Goal: Information Seeking & Learning: Learn about a topic

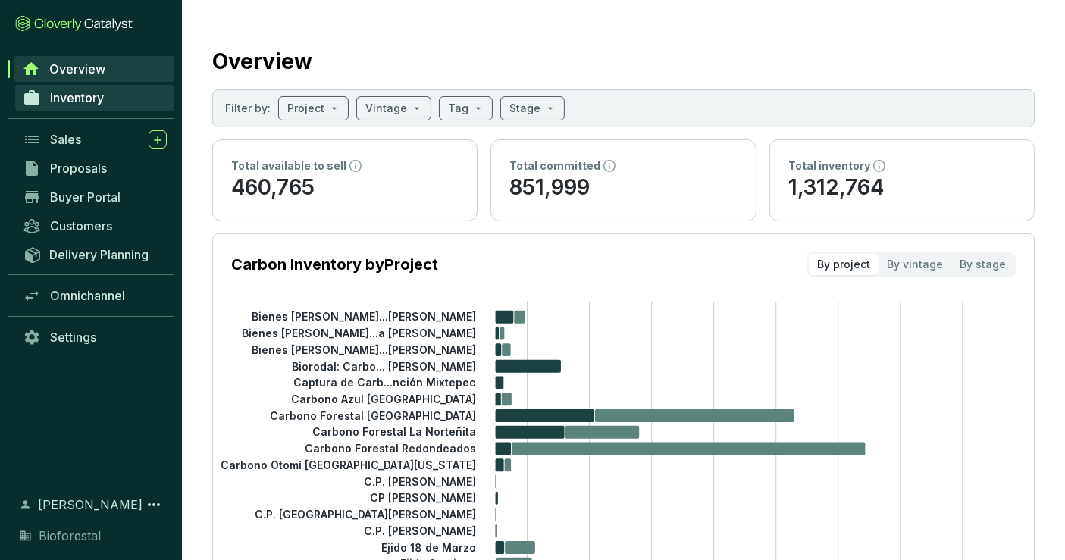
click at [92, 88] on link "Inventory" at bounding box center [94, 98] width 159 height 26
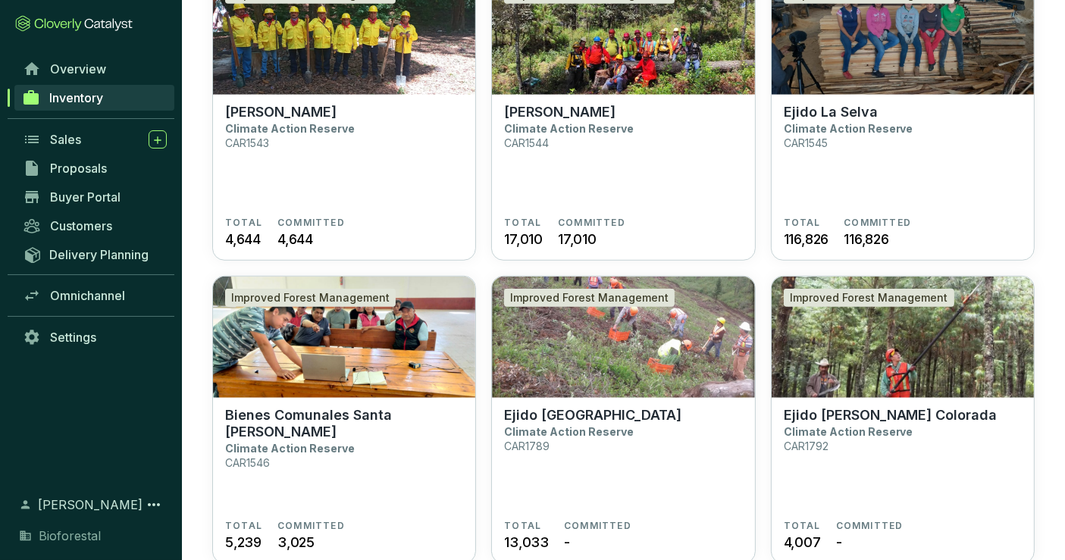
scroll to position [1079, 0]
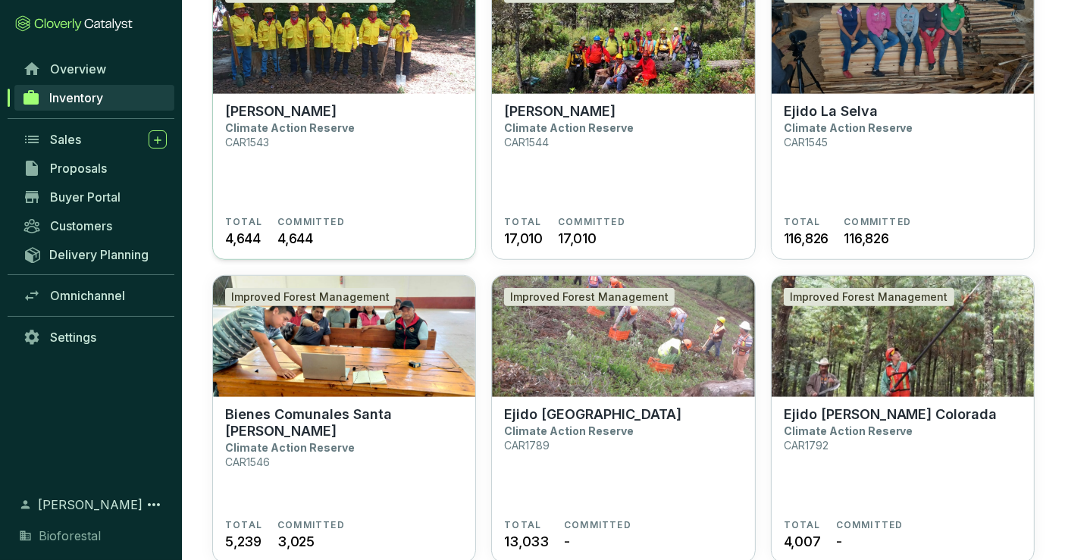
click at [402, 142] on section "Ejido [PERSON_NAME] Climate Action Reserve CAR1543" at bounding box center [344, 159] width 238 height 113
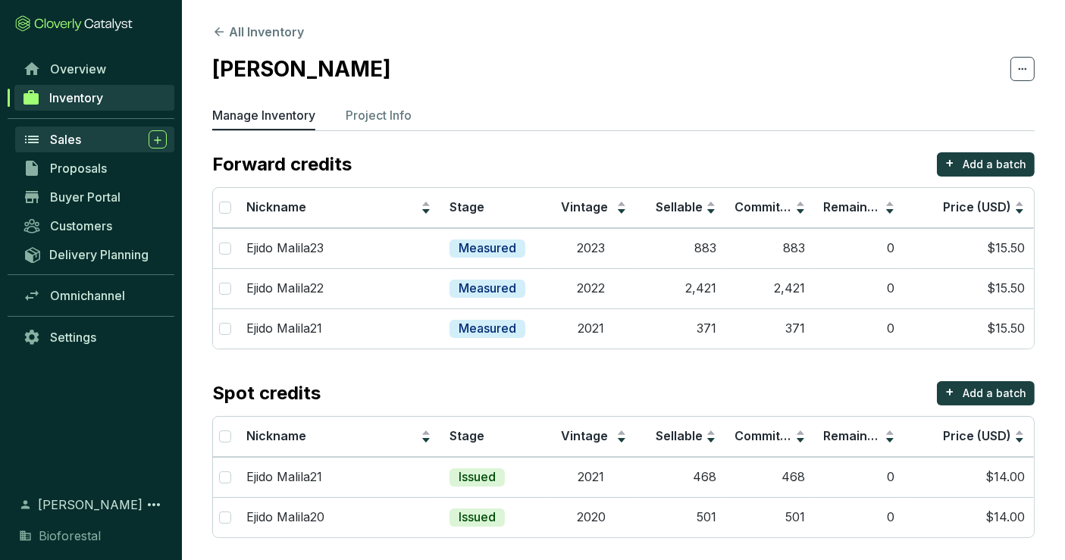
click at [92, 132] on div "Sales" at bounding box center [108, 139] width 117 height 18
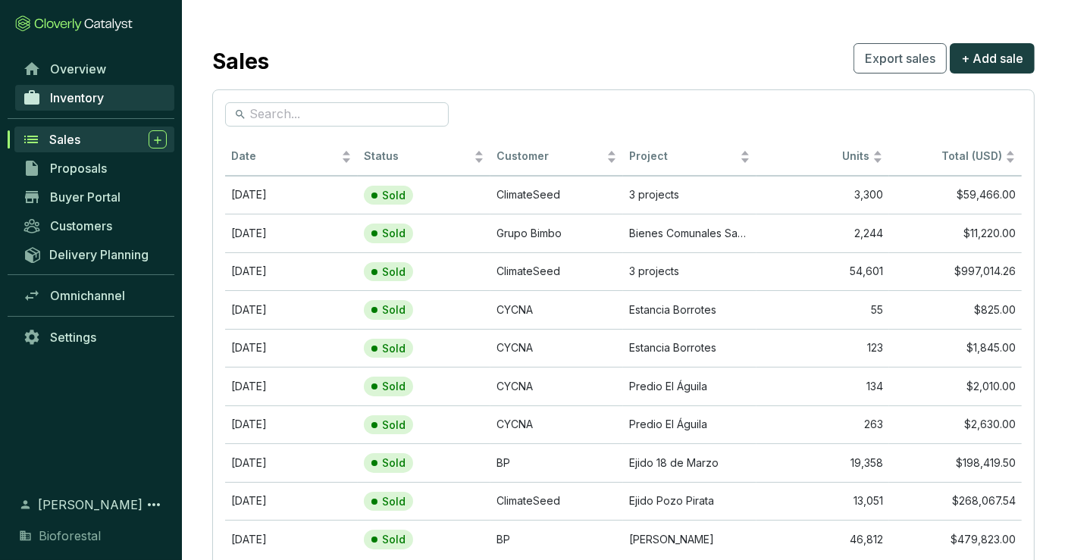
click at [96, 92] on span "Inventory" at bounding box center [77, 97] width 54 height 15
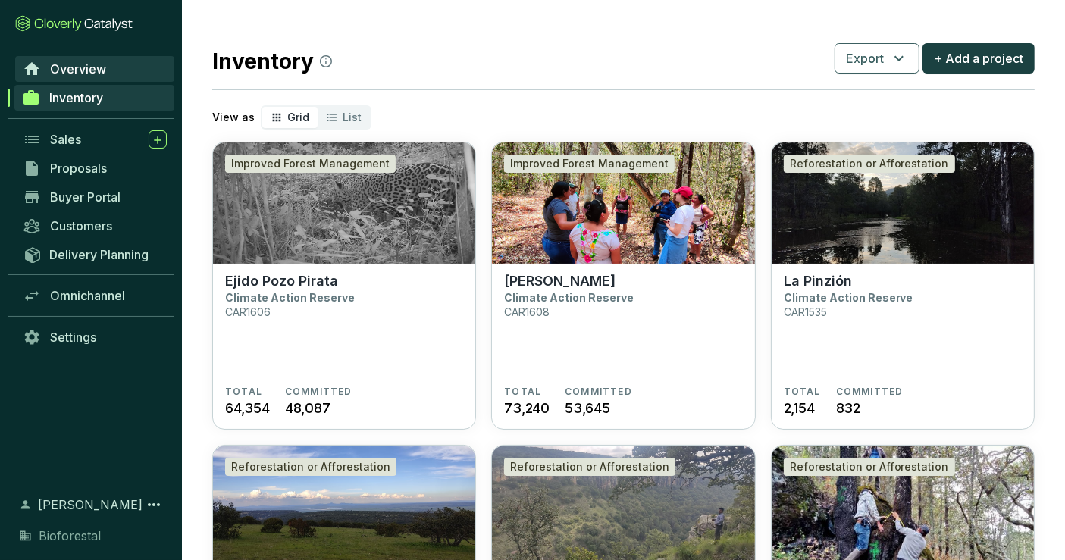
click at [121, 70] on link "Overview" at bounding box center [94, 69] width 159 height 26
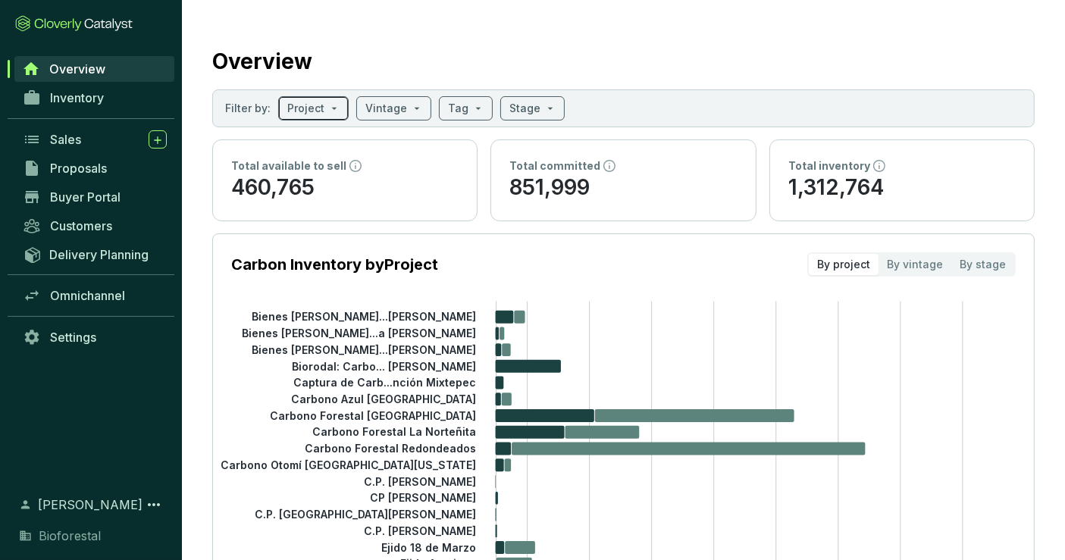
click at [311, 105] on input "search" at bounding box center [305, 108] width 37 height 23
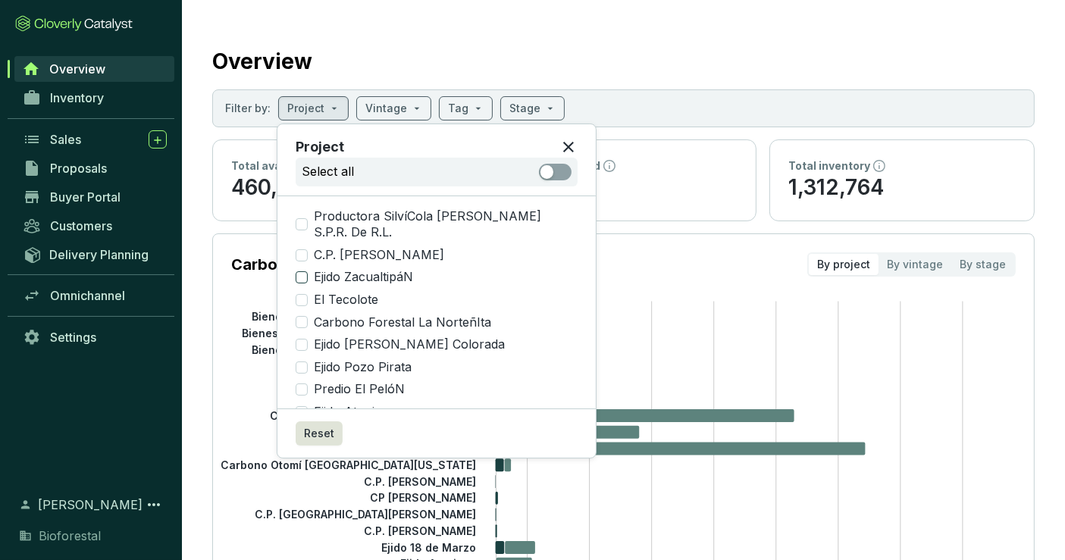
click at [359, 269] on span "Ejido ZacualtipáN" at bounding box center [363, 277] width 111 height 17
click at [308, 271] on input "Ejido ZacualtipáN" at bounding box center [302, 277] width 12 height 12
checkbox input "true"
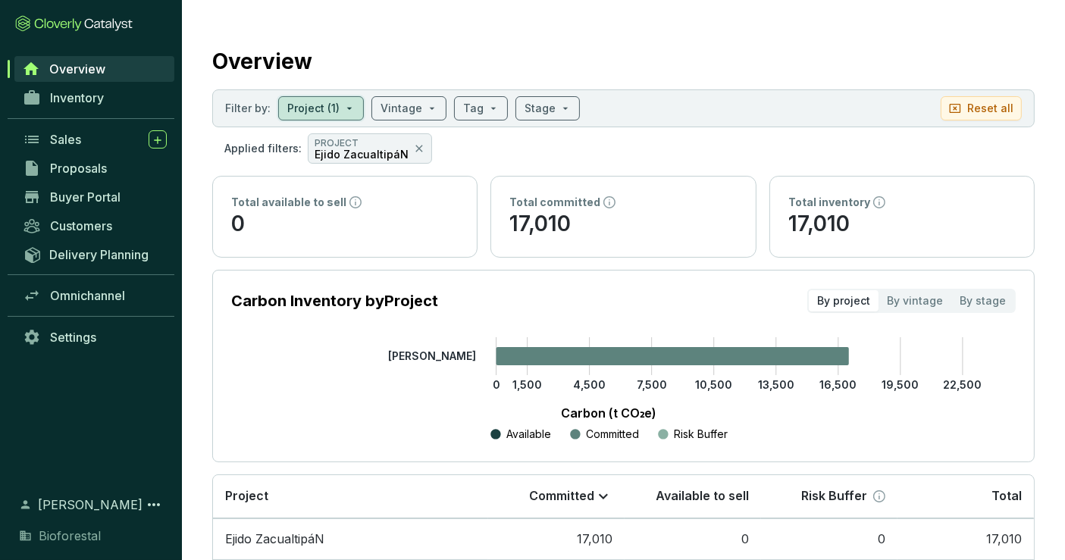
click at [721, 92] on section "Filter by: Project (1) Vintage Tag Stage Reset all" at bounding box center [623, 108] width 822 height 38
click at [965, 105] on button "Reset all" at bounding box center [981, 108] width 81 height 24
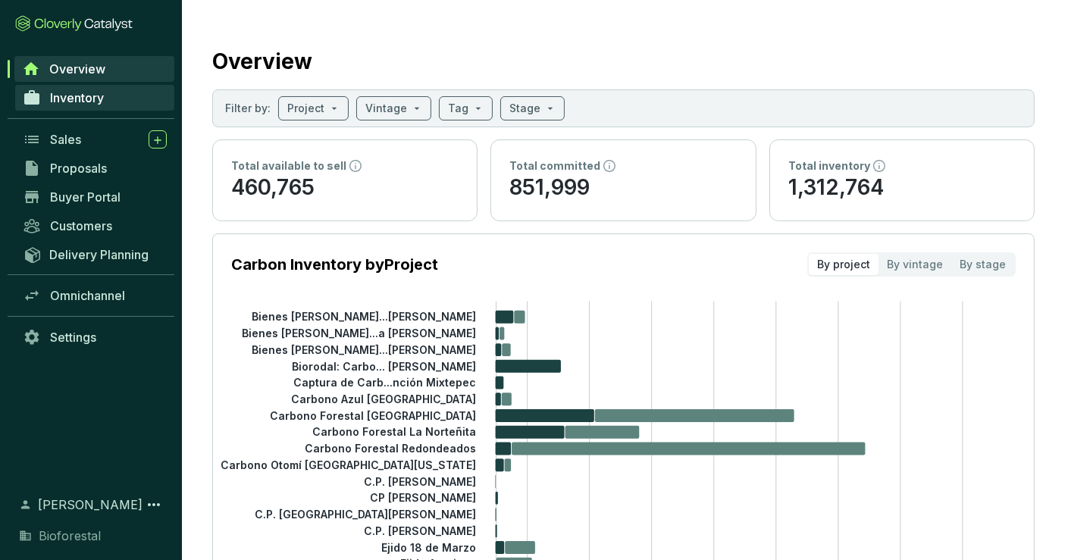
click at [129, 89] on link "Inventory" at bounding box center [94, 98] width 159 height 26
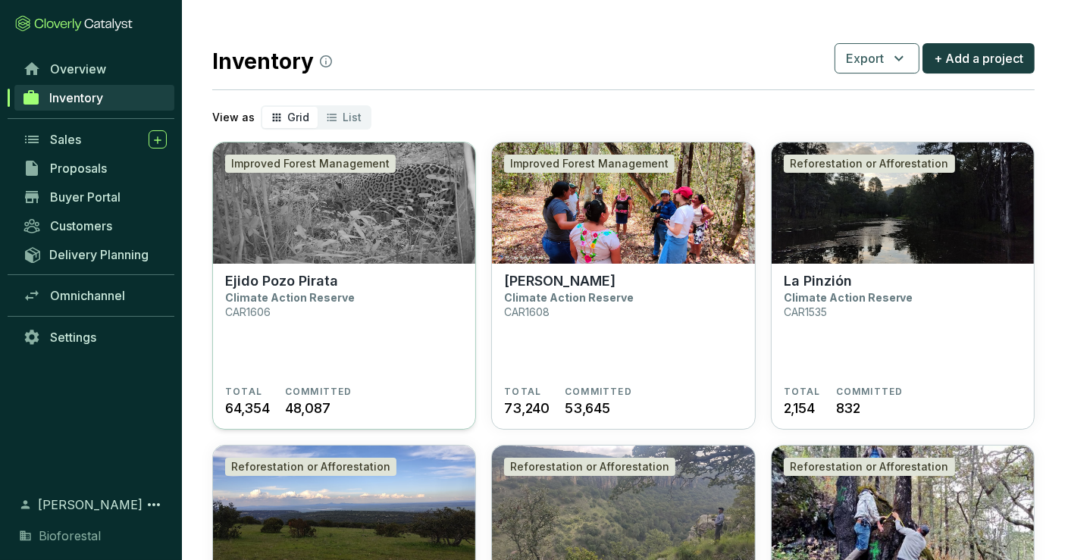
click at [405, 254] on img at bounding box center [344, 202] width 262 height 121
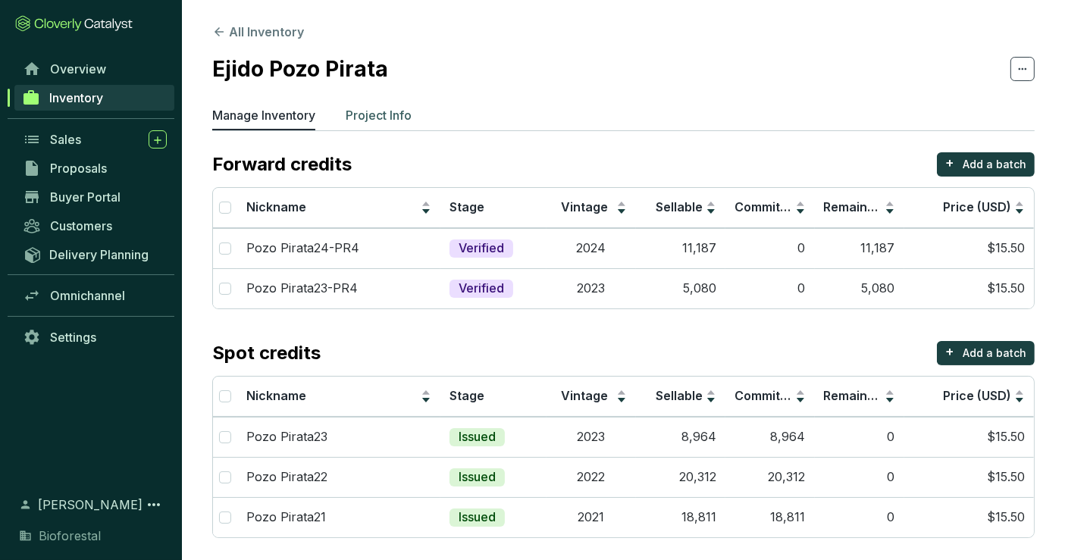
click at [392, 115] on p "Project Info" at bounding box center [379, 115] width 66 height 18
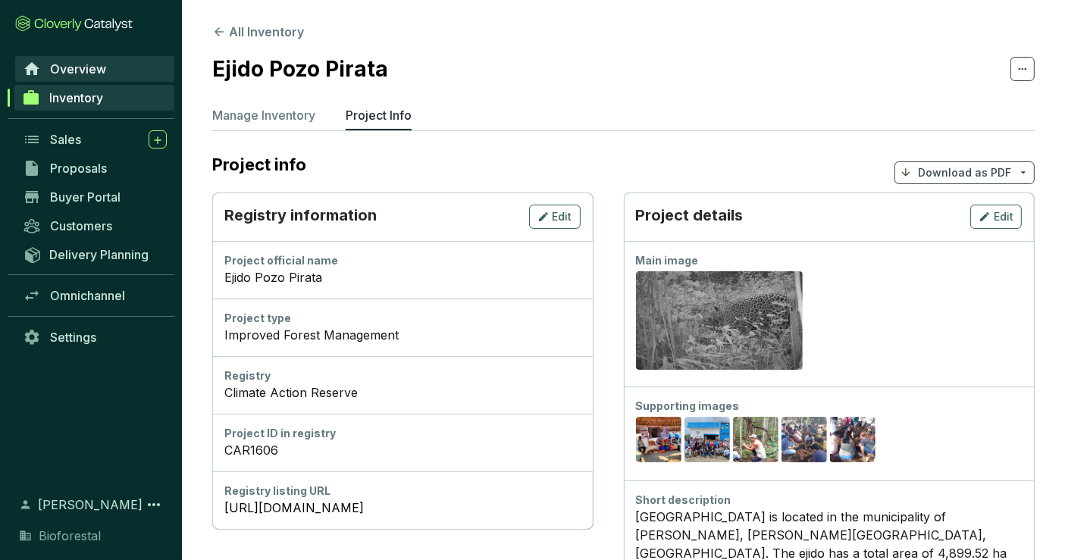
click at [73, 65] on span "Overview" at bounding box center [78, 68] width 56 height 15
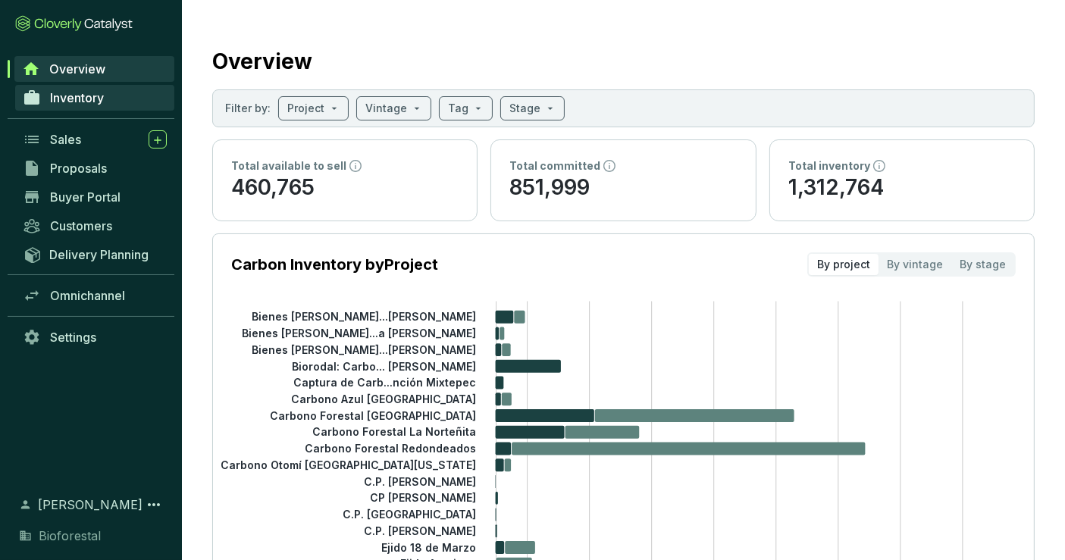
click at [112, 97] on link "Inventory" at bounding box center [94, 98] width 159 height 26
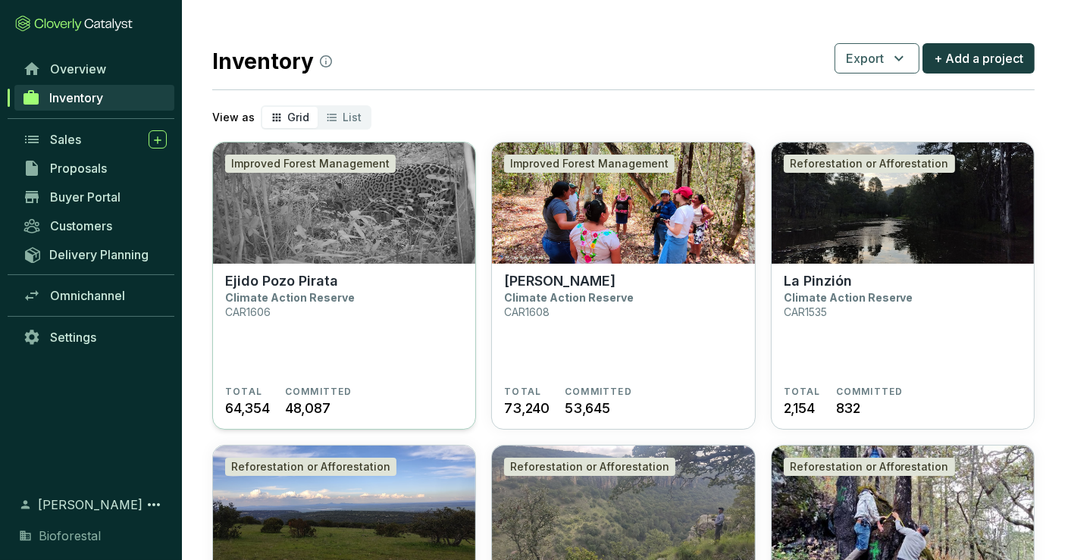
click at [433, 248] on img at bounding box center [344, 202] width 262 height 121
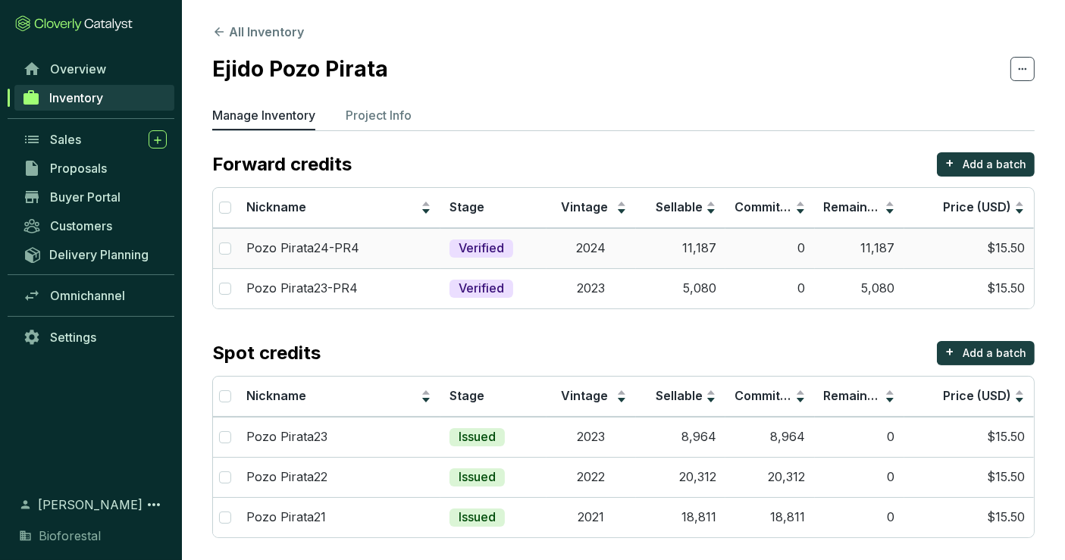
click at [579, 246] on td "2024" at bounding box center [590, 248] width 89 height 40
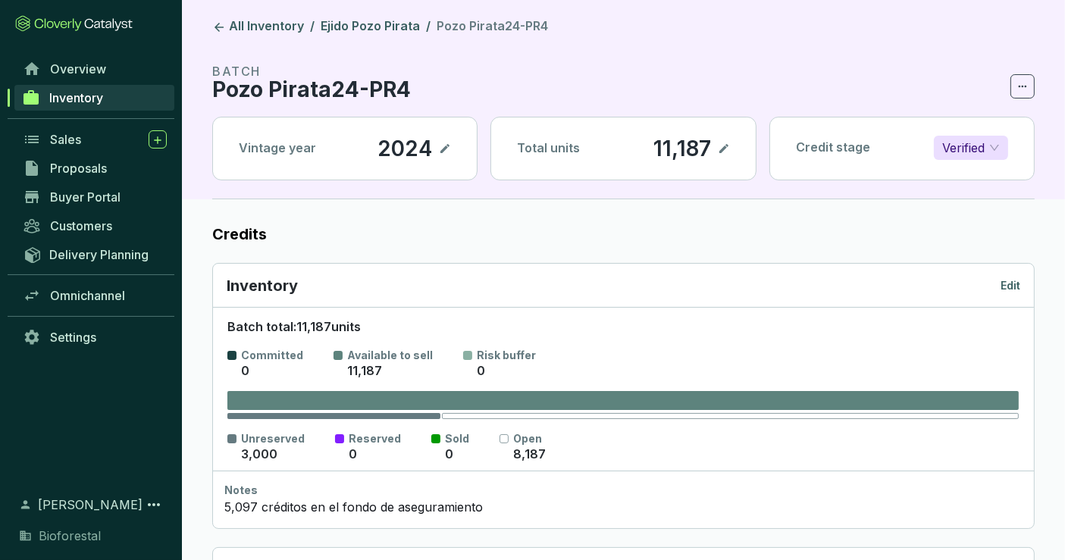
click at [969, 140] on p "Verified" at bounding box center [963, 147] width 42 height 23
click at [801, 100] on section "BATCH Pozo Pirata24-PR4 Vintage year 2024 Total units 11,187 Credit stage Verif…" at bounding box center [623, 130] width 822 height 137
click at [357, 33] on link "Ejido Pozo Pirata" at bounding box center [370, 27] width 105 height 18
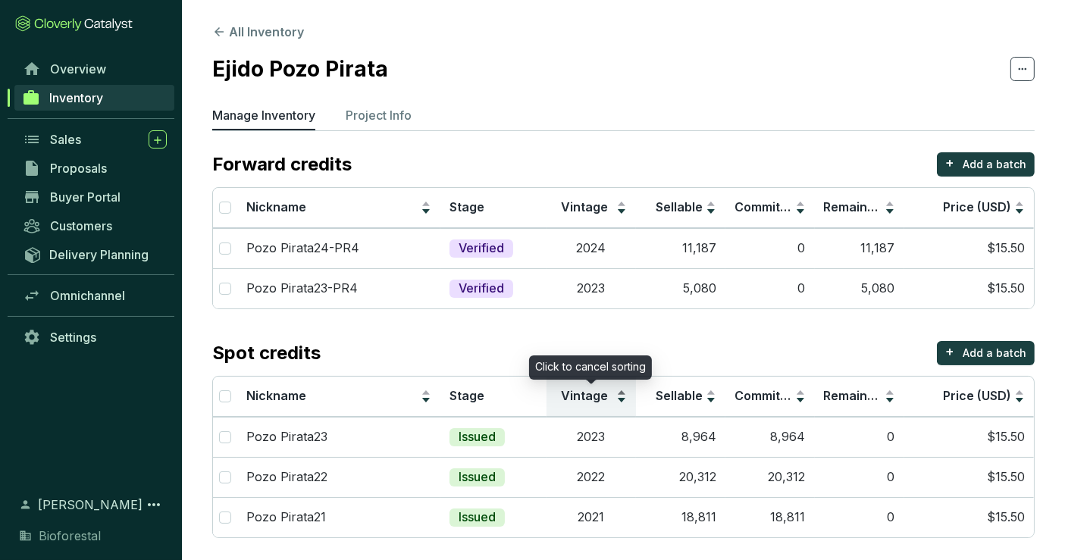
scroll to position [5, 0]
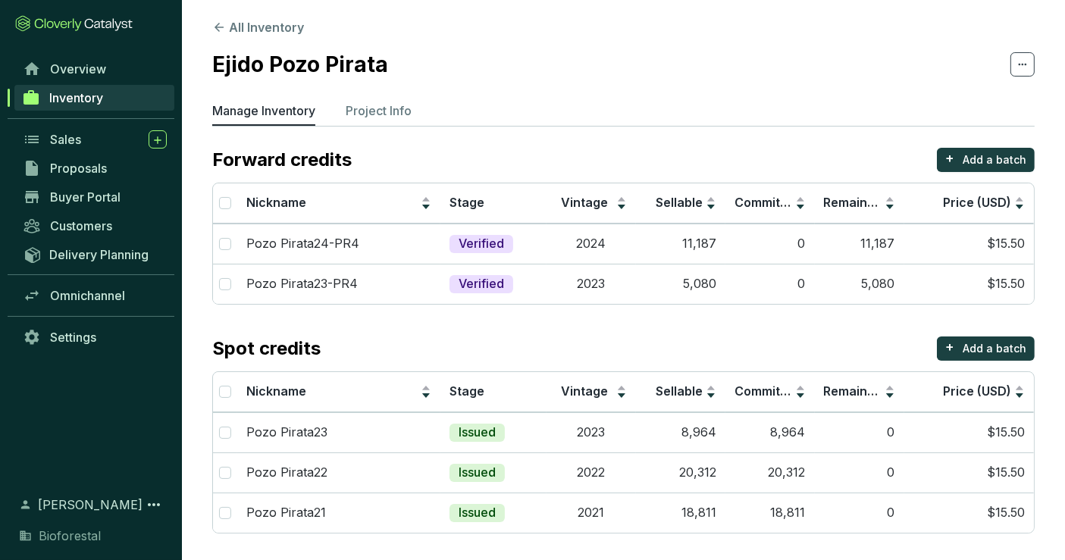
click at [99, 104] on span "Inventory" at bounding box center [76, 97] width 54 height 15
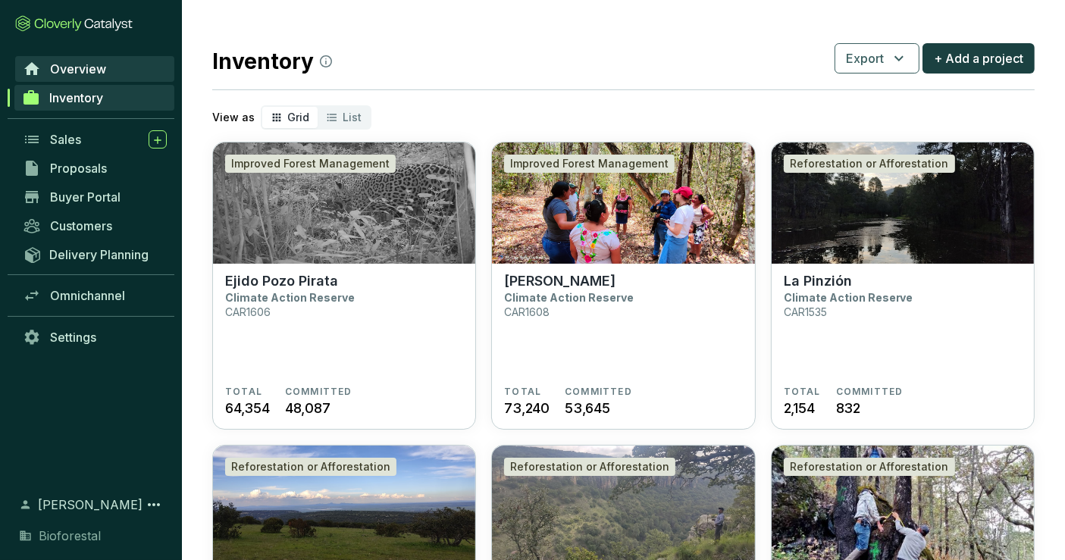
click at [107, 70] on link "Overview" at bounding box center [94, 69] width 159 height 26
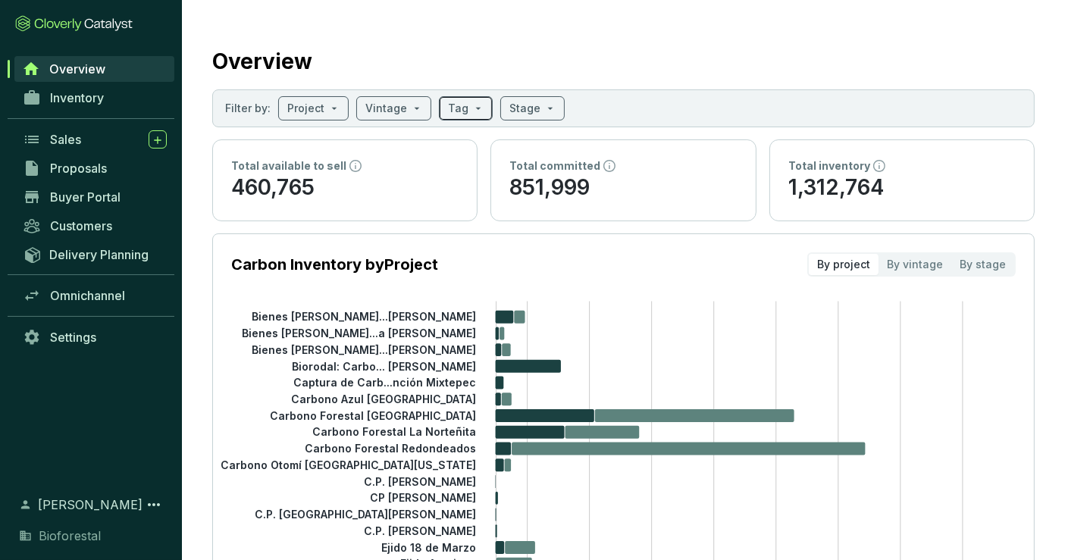
click at [471, 114] on span at bounding box center [466, 108] width 36 height 23
